Goal: Information Seeking & Learning: Learn about a topic

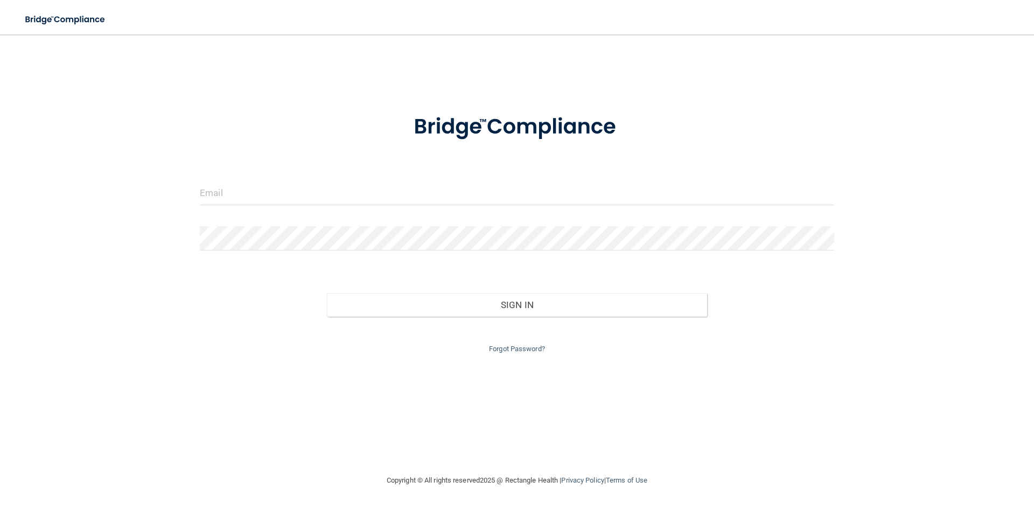
click at [416, 176] on form "Invalid email/password. You don't have permission to access that page. Sign In …" at bounding box center [517, 227] width 634 height 256
click at [408, 195] on input "email" at bounding box center [517, 193] width 634 height 24
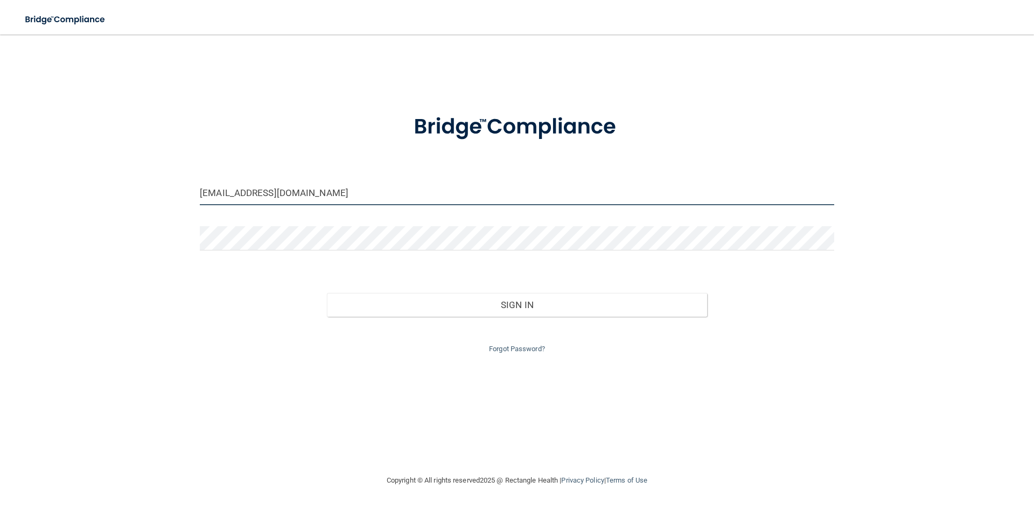
type input "[EMAIL_ADDRESS][DOMAIN_NAME]"
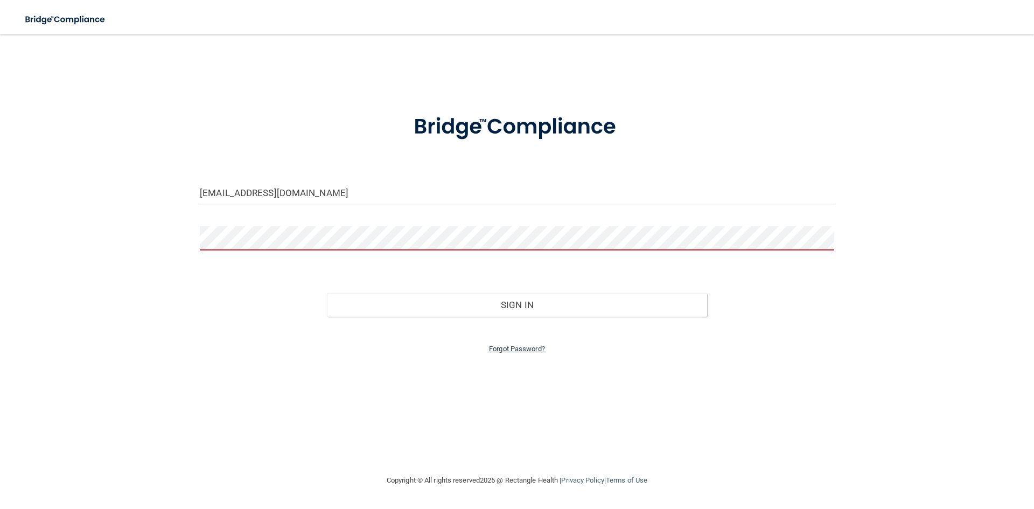
click at [507, 345] on link "Forgot Password?" at bounding box center [517, 349] width 56 height 8
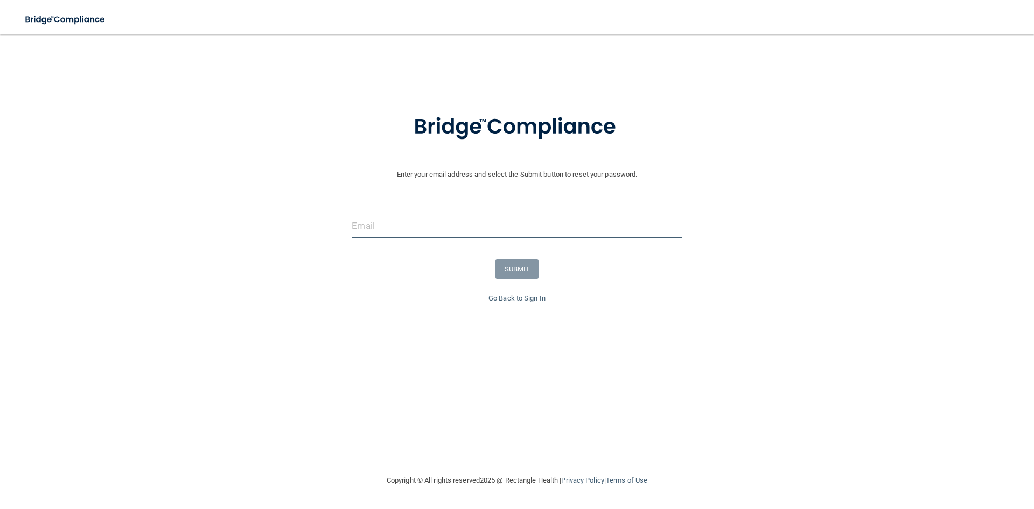
click at [423, 219] on input "email" at bounding box center [516, 226] width 330 height 24
type input "[EMAIL_ADDRESS][DOMAIN_NAME]"
click at [510, 268] on button "SUBMIT" at bounding box center [517, 269] width 44 height 20
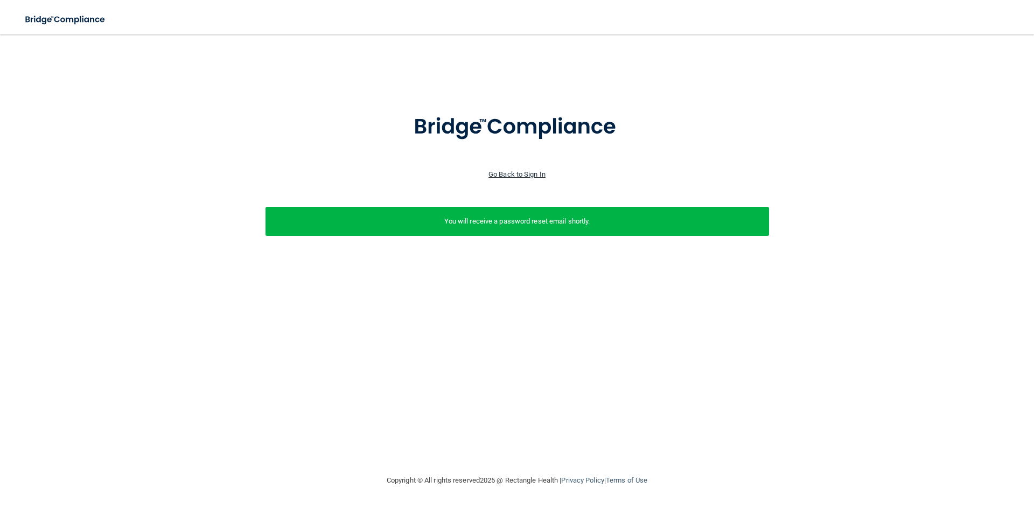
click at [519, 175] on link "Go Back to Sign In" at bounding box center [516, 174] width 57 height 8
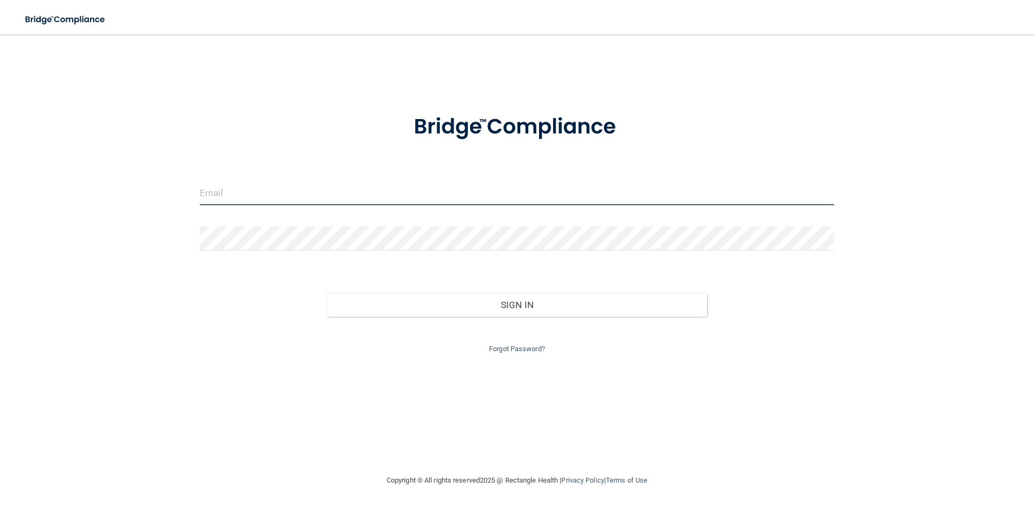
click at [333, 194] on input "email" at bounding box center [517, 193] width 634 height 24
type input "[EMAIL_ADDRESS][DOMAIN_NAME]"
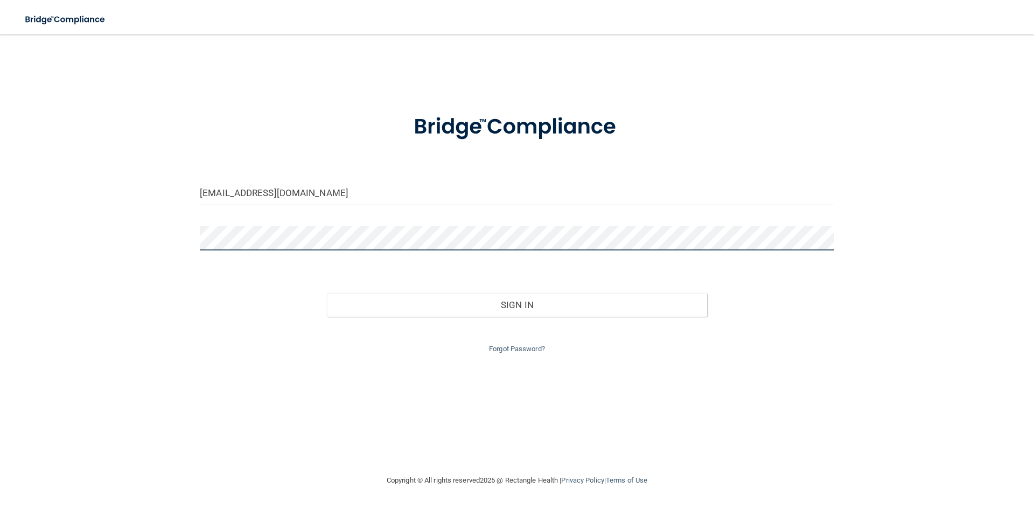
click at [327, 293] on button "Sign In" at bounding box center [517, 305] width 381 height 24
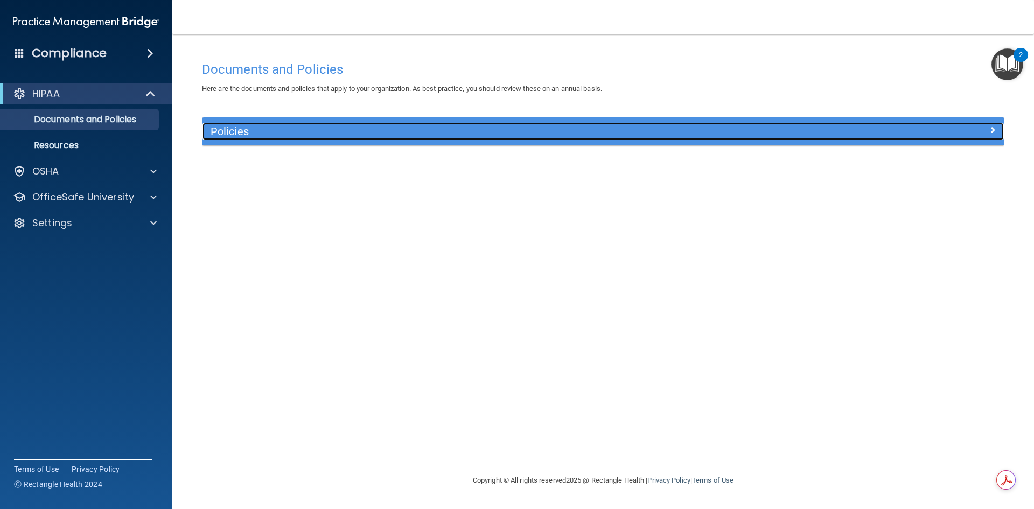
click at [374, 128] on h5 "Policies" at bounding box center [502, 131] width 585 height 12
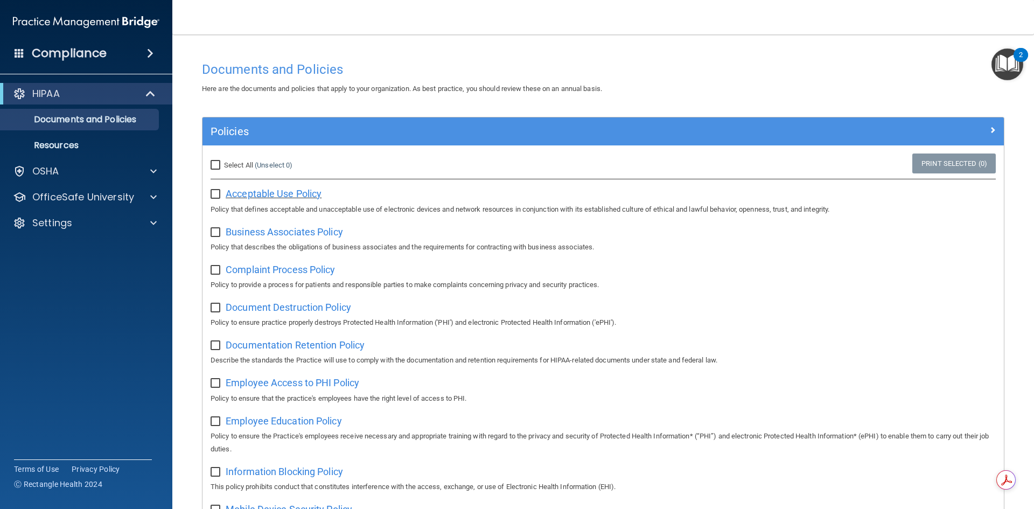
click at [311, 194] on span "Acceptable Use Policy" at bounding box center [274, 193] width 96 height 11
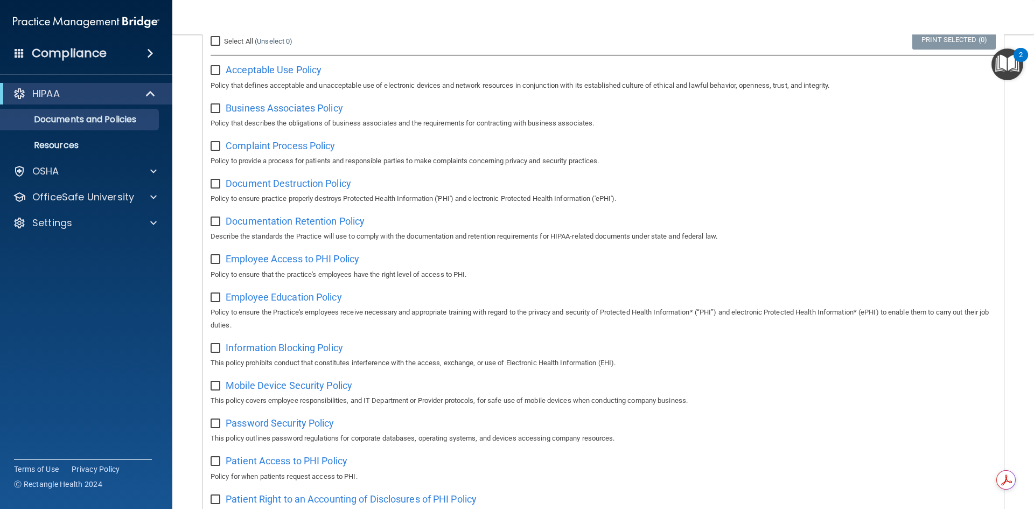
scroll to position [161, 0]
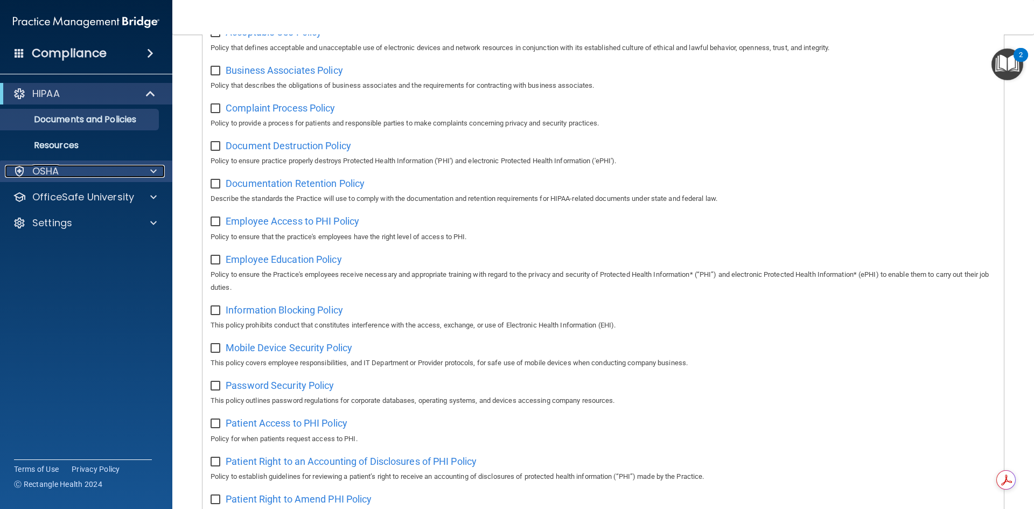
click at [146, 175] on div at bounding box center [151, 171] width 27 height 13
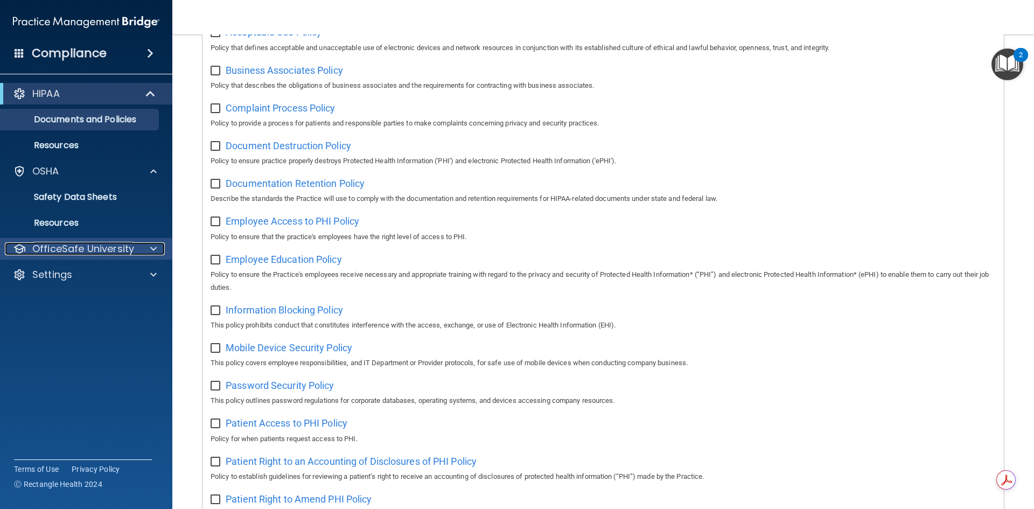
click at [145, 247] on div at bounding box center [151, 248] width 27 height 13
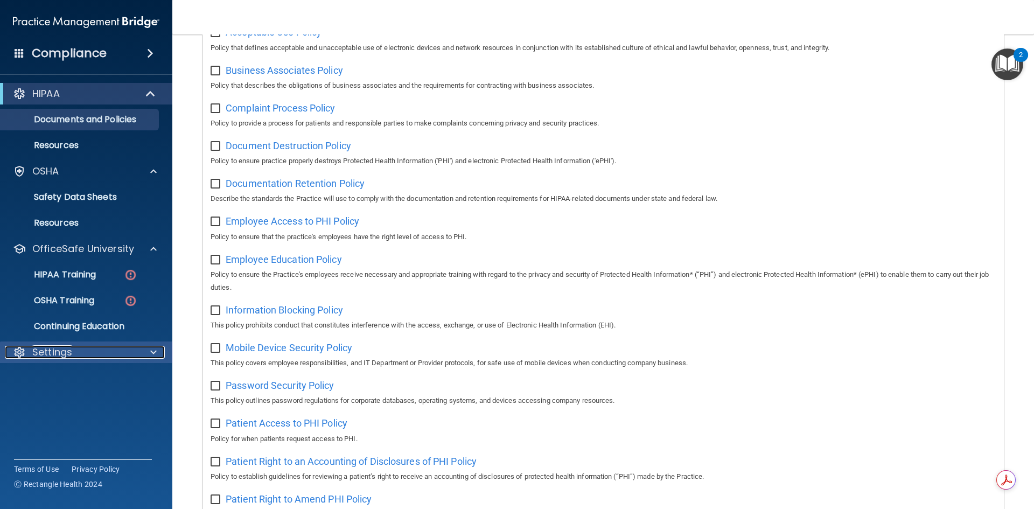
click at [151, 351] on span at bounding box center [153, 352] width 6 height 13
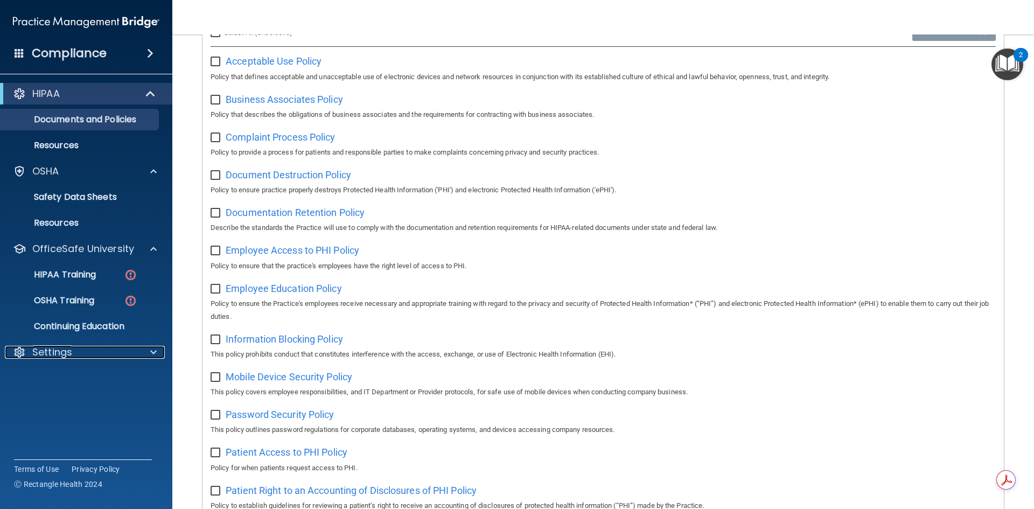
scroll to position [108, 0]
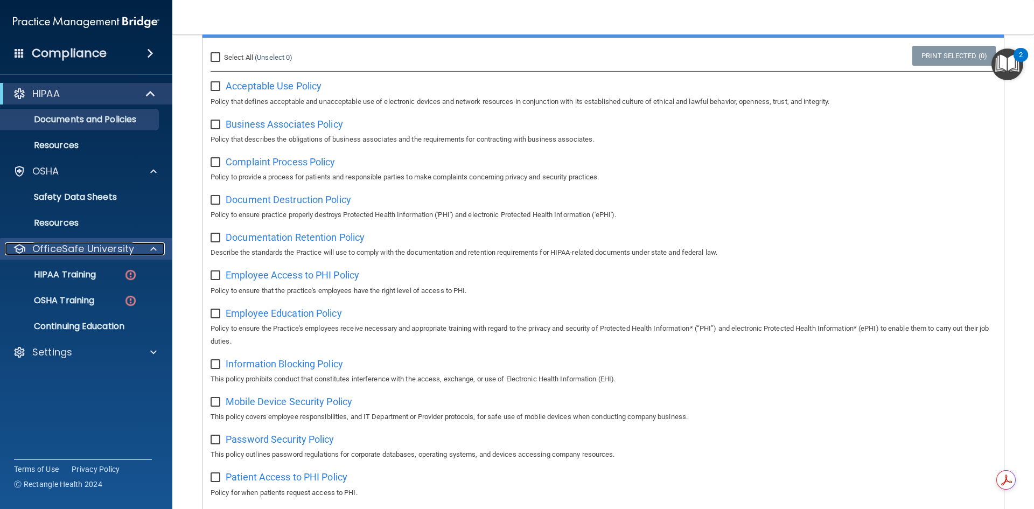
click at [149, 250] on div at bounding box center [151, 248] width 27 height 13
click at [151, 250] on span at bounding box center [153, 248] width 6 height 13
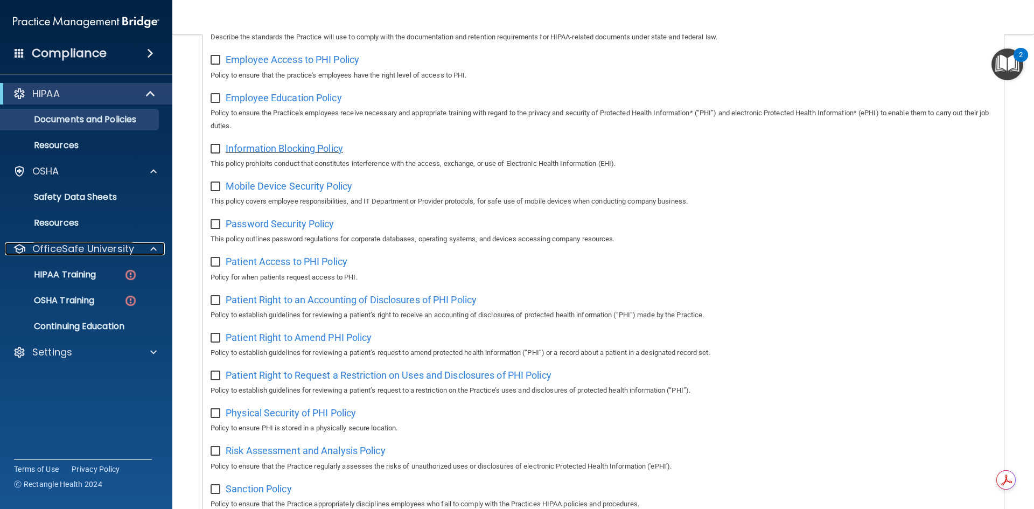
scroll to position [431, 0]
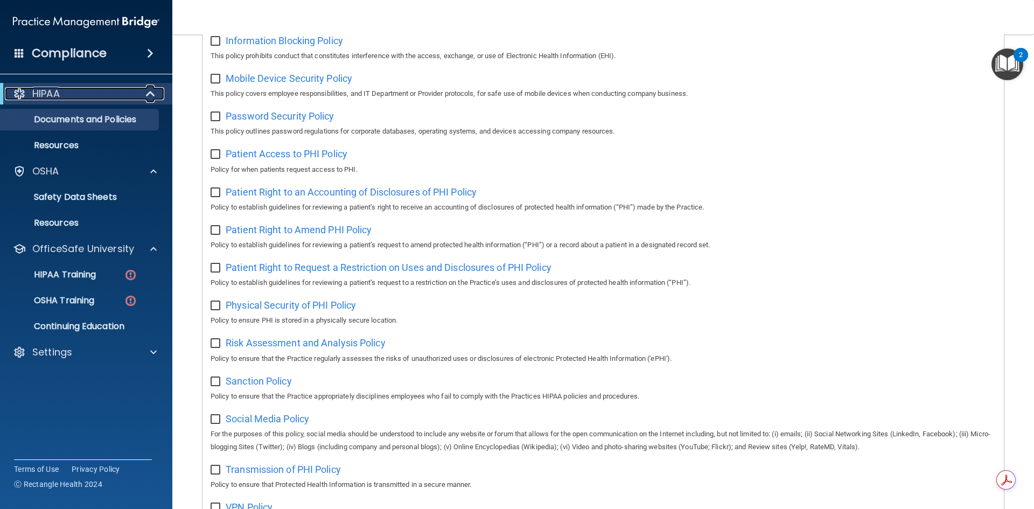
click at [148, 100] on span at bounding box center [151, 93] width 9 height 13
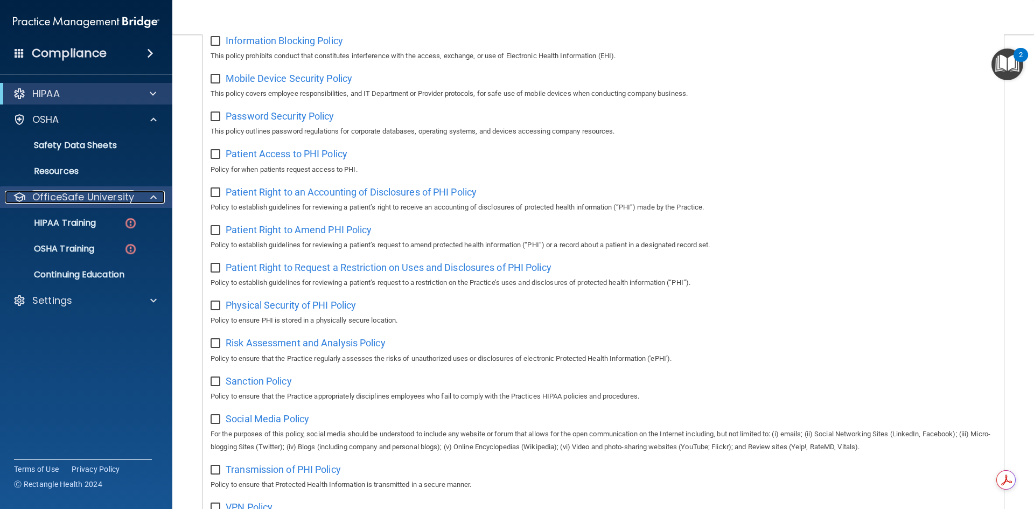
click at [154, 195] on span at bounding box center [153, 197] width 6 height 13
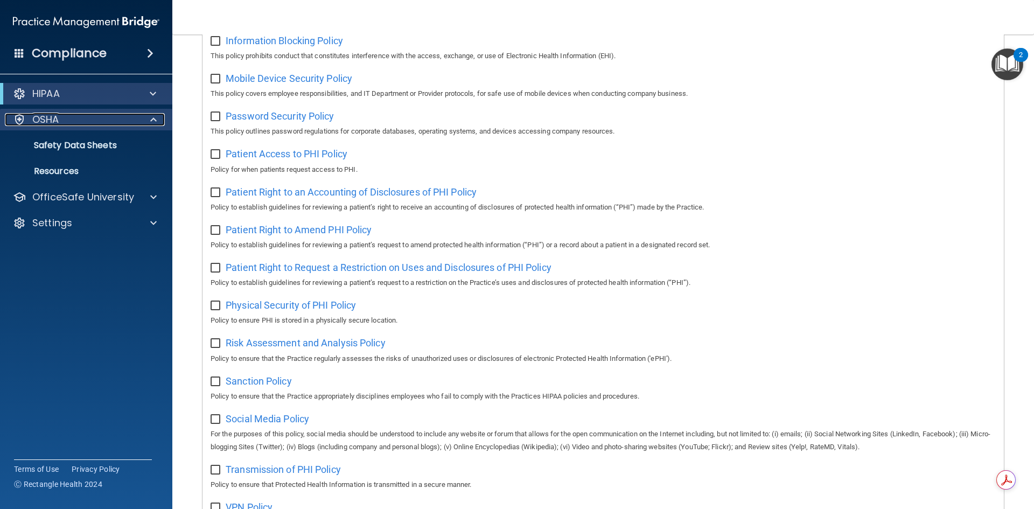
click at [152, 124] on span at bounding box center [153, 119] width 6 height 13
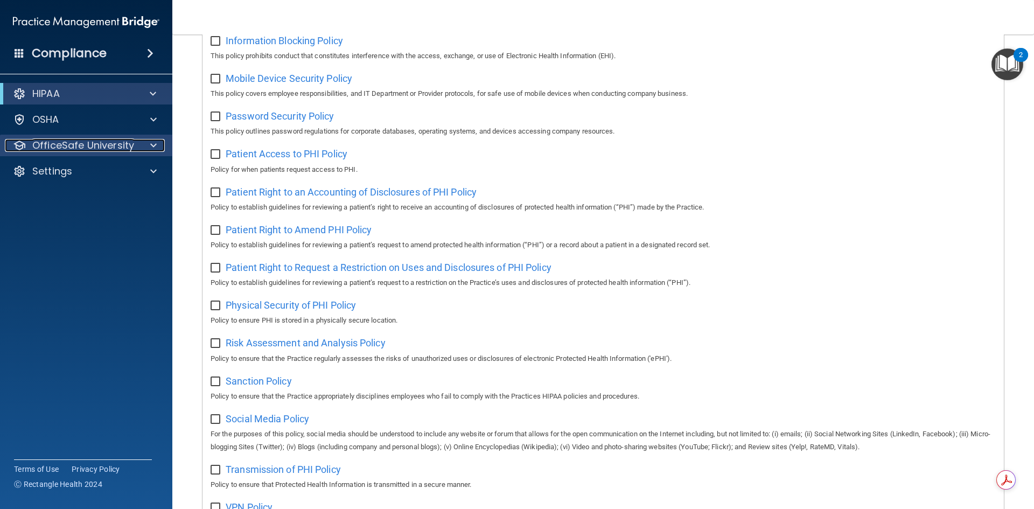
click at [151, 146] on span at bounding box center [153, 145] width 6 height 13
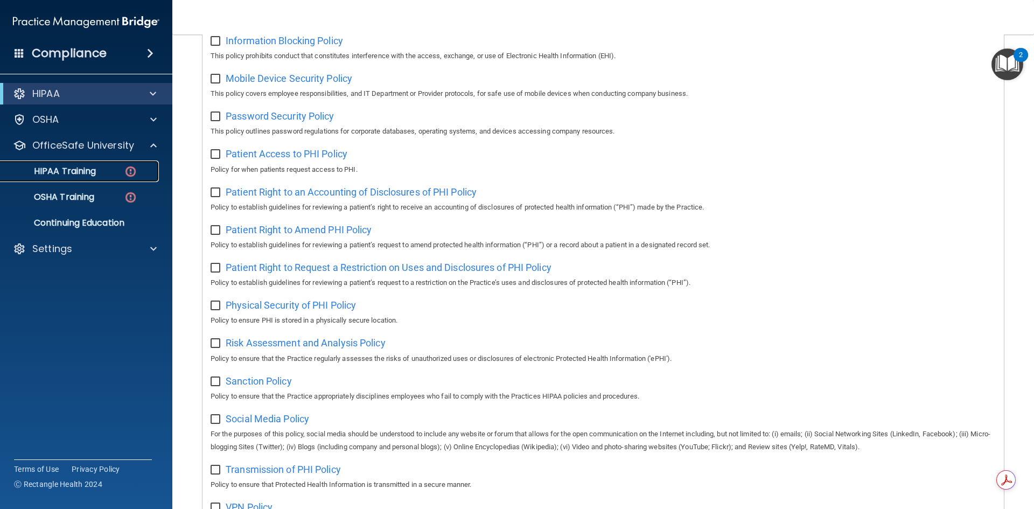
click at [99, 175] on div "HIPAA Training" at bounding box center [80, 171] width 147 height 11
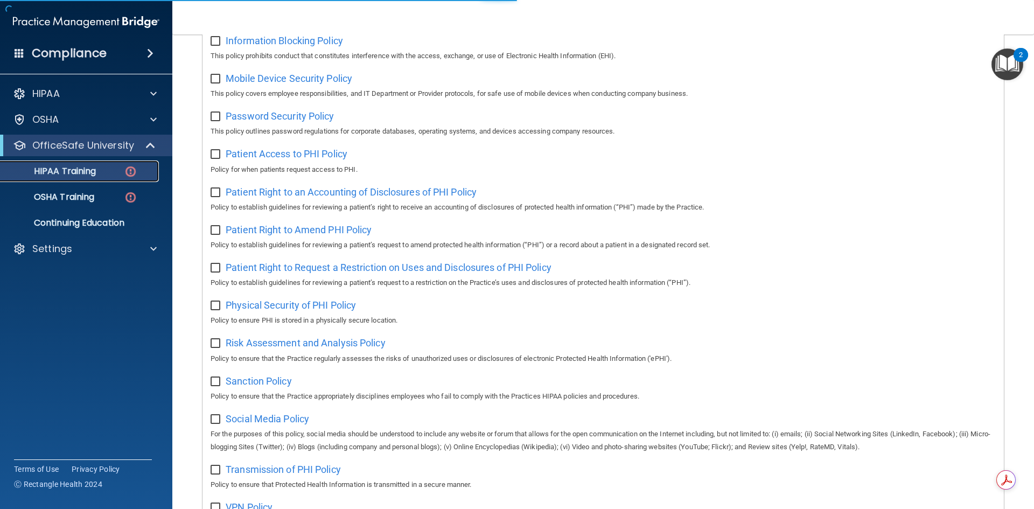
scroll to position [245, 0]
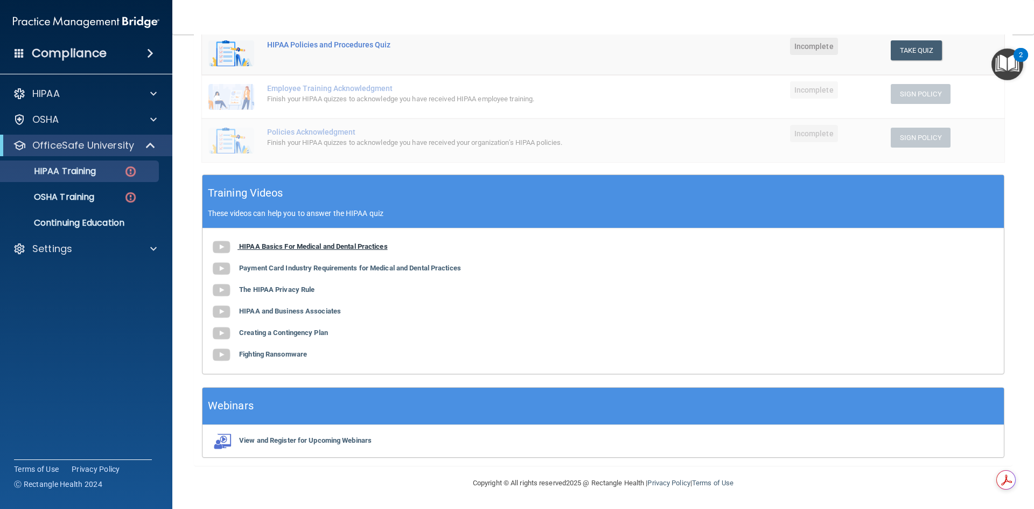
click at [312, 249] on b "HIPAA Basics For Medical and Dental Practices" at bounding box center [313, 246] width 149 height 8
